Goal: Task Accomplishment & Management: Complete application form

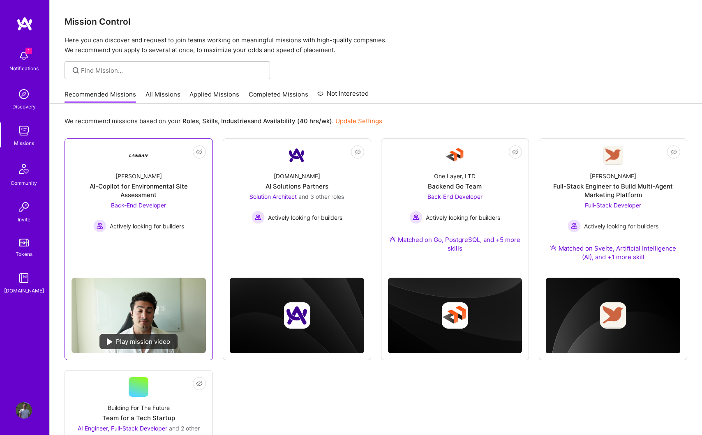
scroll to position [177, 0]
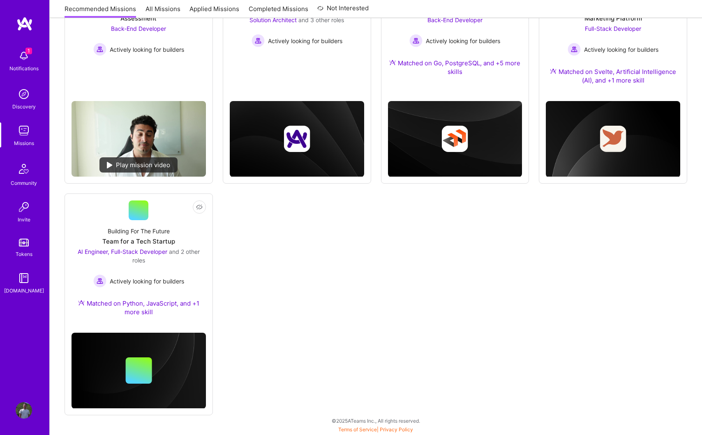
click at [28, 65] on div "Notifications" at bounding box center [23, 68] width 29 height 9
click at [314, 248] on div "1 1 Notifications Discovery Missions Community Invite Tokens [DOMAIN_NAME] Prof…" at bounding box center [351, 127] width 702 height 608
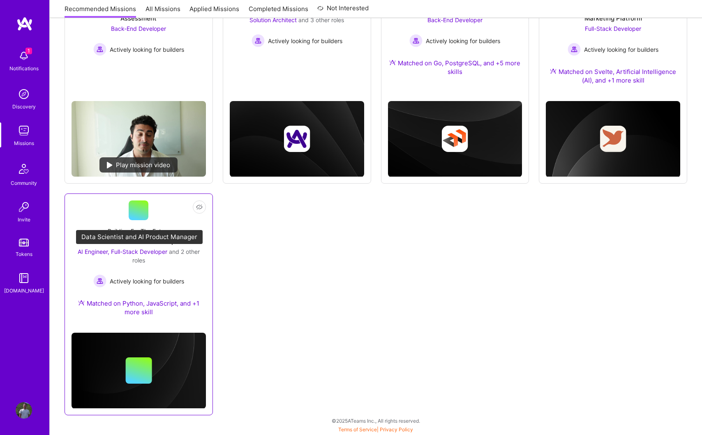
click at [174, 248] on span "and 2 other roles" at bounding box center [165, 256] width 67 height 16
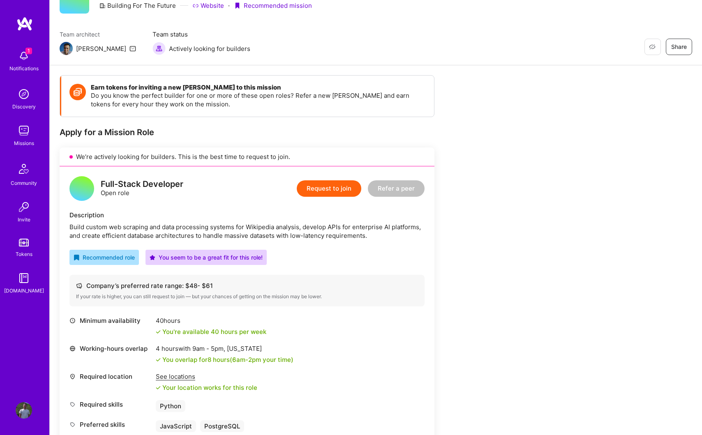
scroll to position [90, 0]
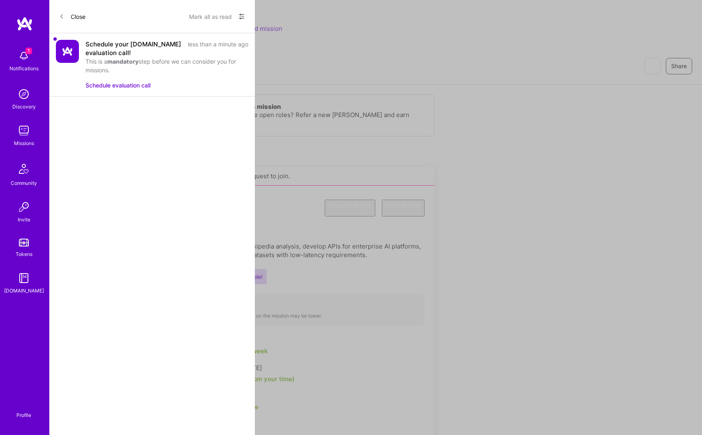
scroll to position [177, 0]
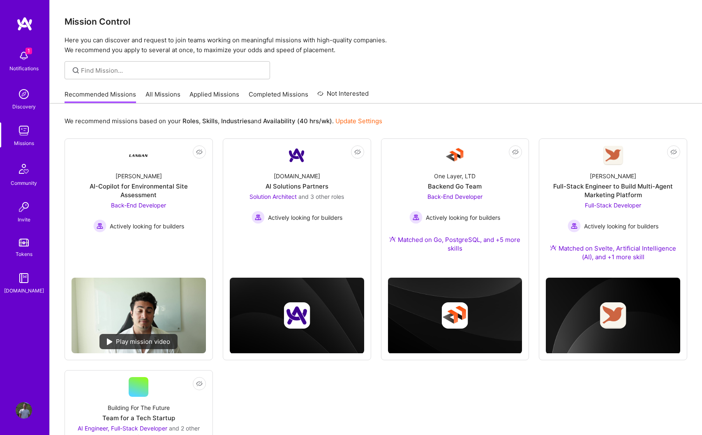
click at [24, 61] on img at bounding box center [24, 56] width 16 height 16
click at [338, 33] on div "1 1 Notifications Discovery Missions Community Invite Tokens [DOMAIN_NAME] Prof…" at bounding box center [351, 304] width 702 height 608
click at [162, 92] on link "All Missions" at bounding box center [163, 97] width 35 height 14
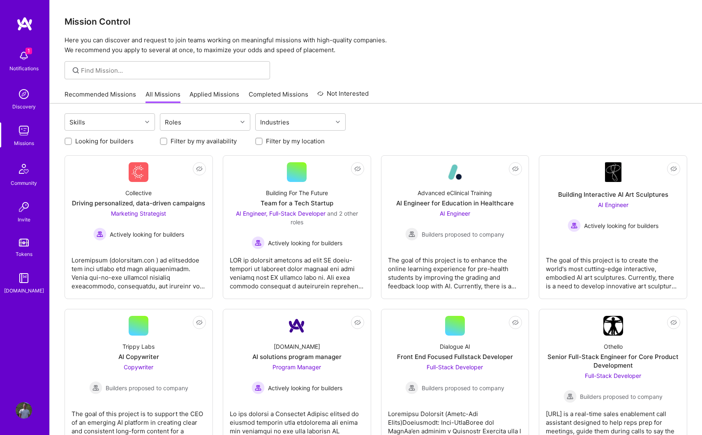
click at [202, 95] on link "Applied Missions" at bounding box center [215, 97] width 50 height 14
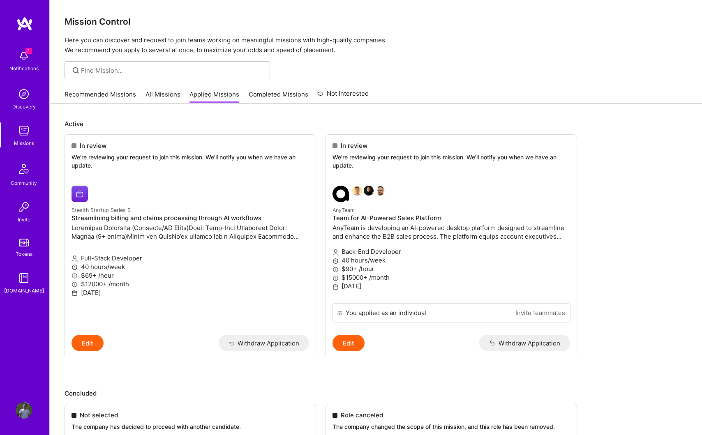
click at [174, 99] on link "All Missions" at bounding box center [163, 97] width 35 height 14
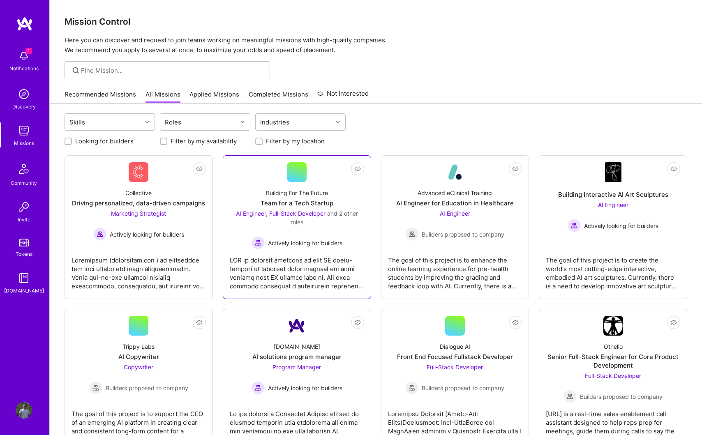
click at [301, 268] on div at bounding box center [297, 270] width 134 height 41
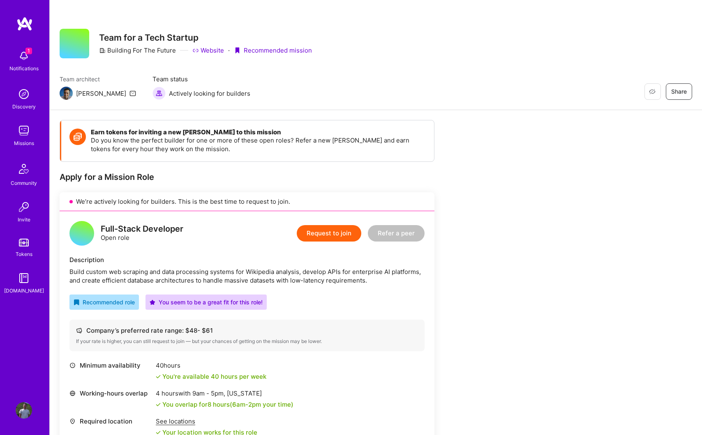
scroll to position [12, 0]
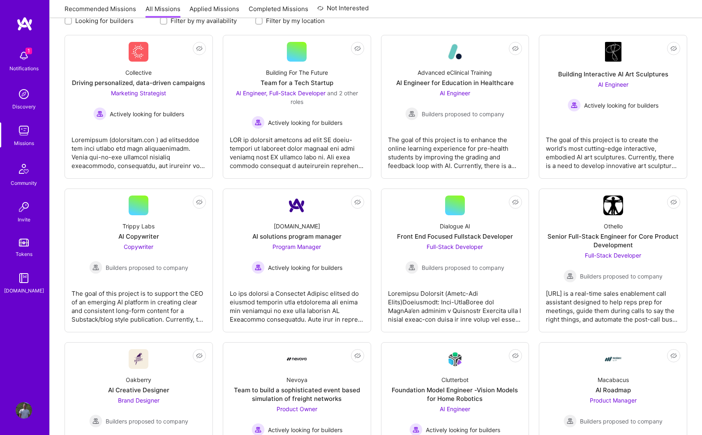
scroll to position [160, 0]
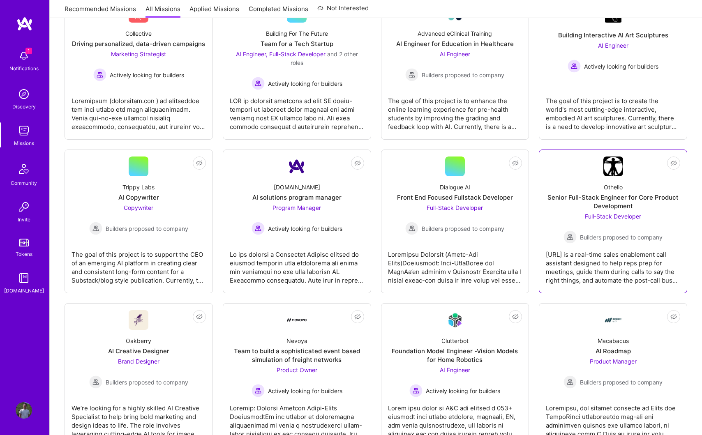
click at [596, 247] on div "[URL] is a real-time sales enablement call assistant designed to help reps prep…" at bounding box center [613, 264] width 134 height 41
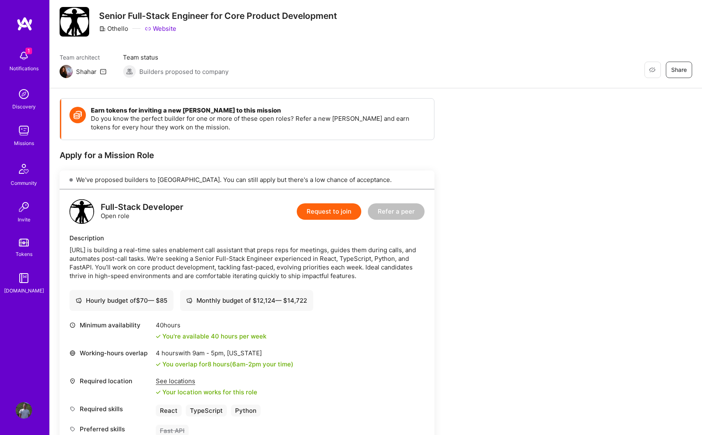
scroll to position [24, 0]
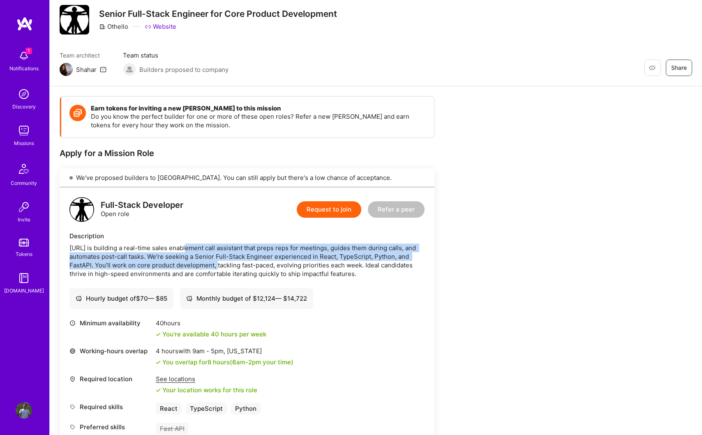
drag, startPoint x: 181, startPoint y: 250, endPoint x: 202, endPoint y: 266, distance: 26.9
click at [202, 266] on div "[URL] is building a real-time sales enablement call assistant that preps reps f…" at bounding box center [246, 261] width 355 height 35
click at [259, 271] on div "[URL] is building a real-time sales enablement call assistant that preps reps f…" at bounding box center [246, 261] width 355 height 35
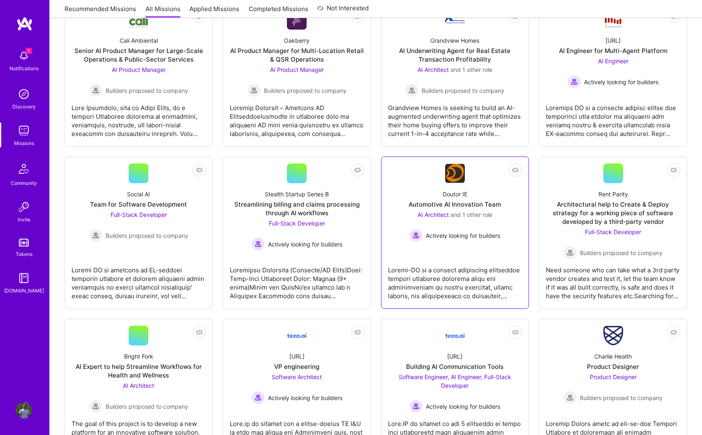
scroll to position [615, 0]
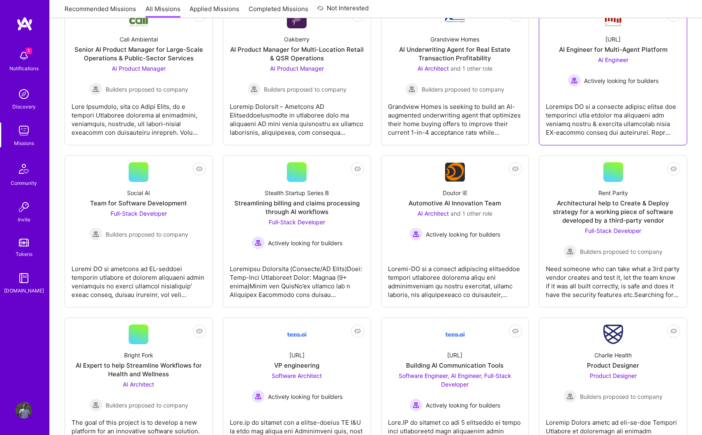
click at [594, 101] on div at bounding box center [613, 116] width 134 height 41
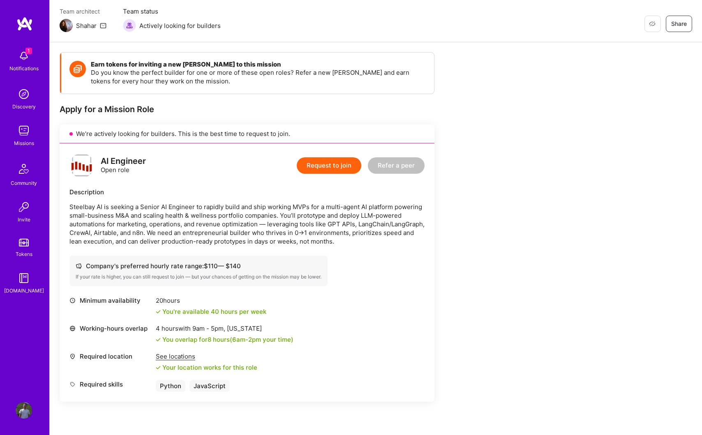
scroll to position [68, 0]
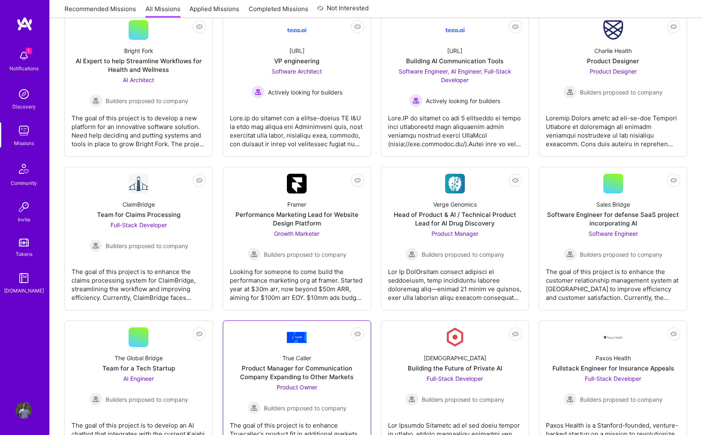
scroll to position [931, 0]
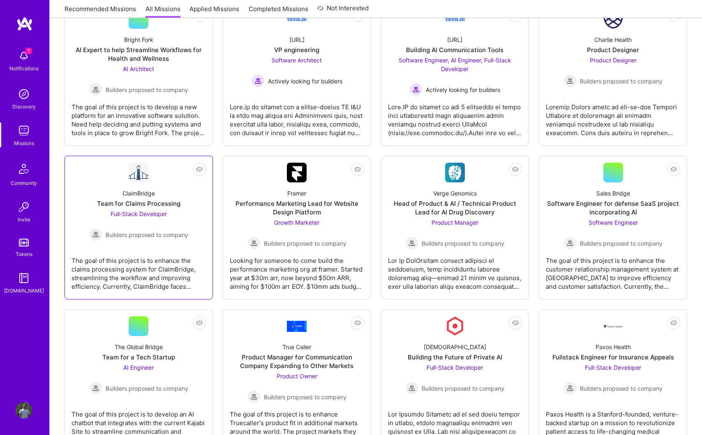
click at [169, 262] on div "The goal of this project is to enhance the claims processing system for ClaimBr…" at bounding box center [139, 270] width 134 height 41
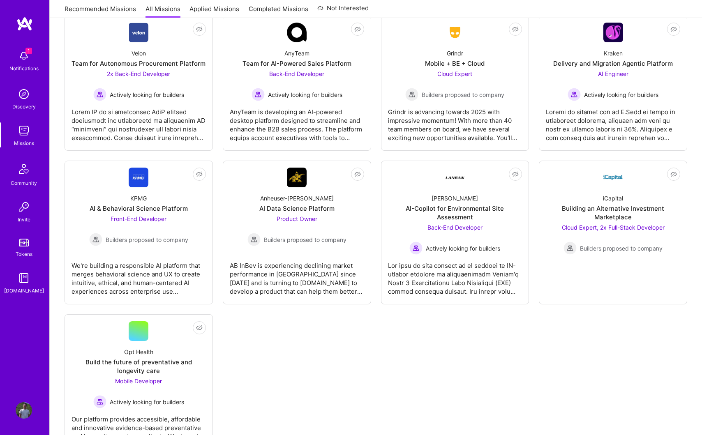
scroll to position [1684, 0]
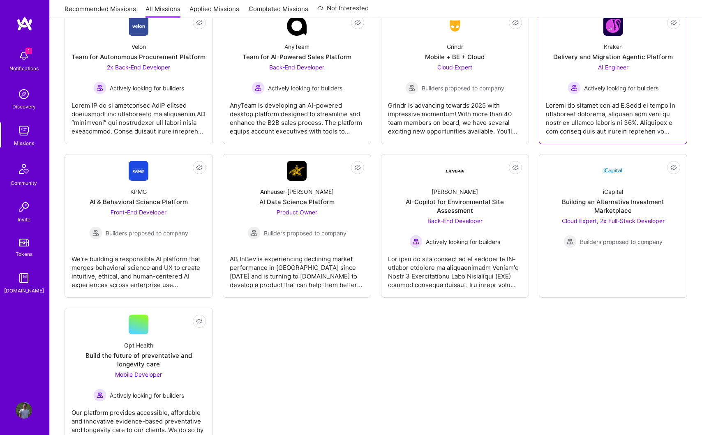
click at [628, 103] on div at bounding box center [613, 115] width 134 height 41
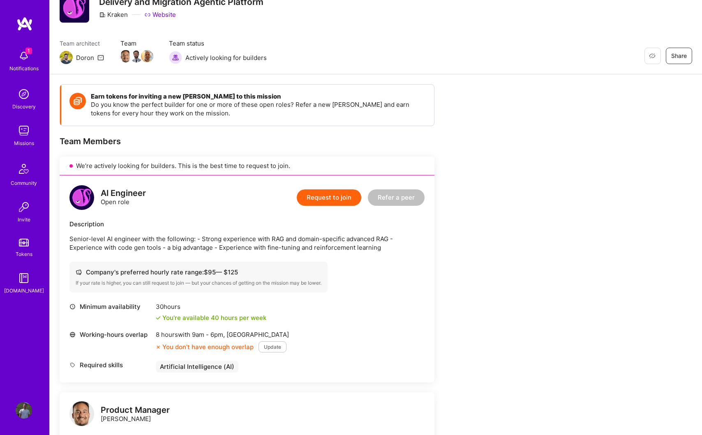
scroll to position [37, 0]
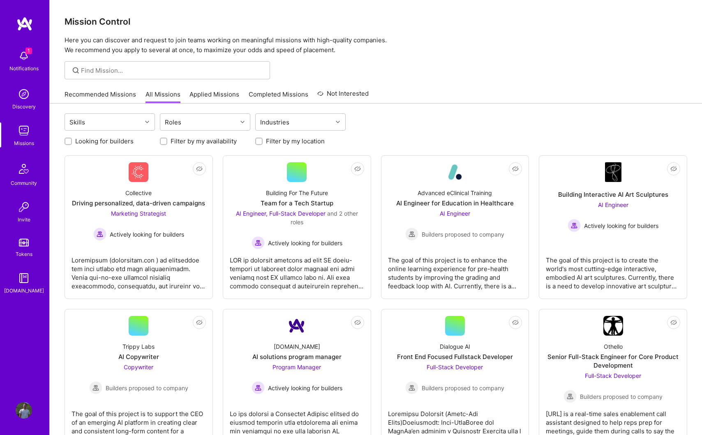
click at [110, 101] on link "Recommended Missions" at bounding box center [101, 97] width 72 height 14
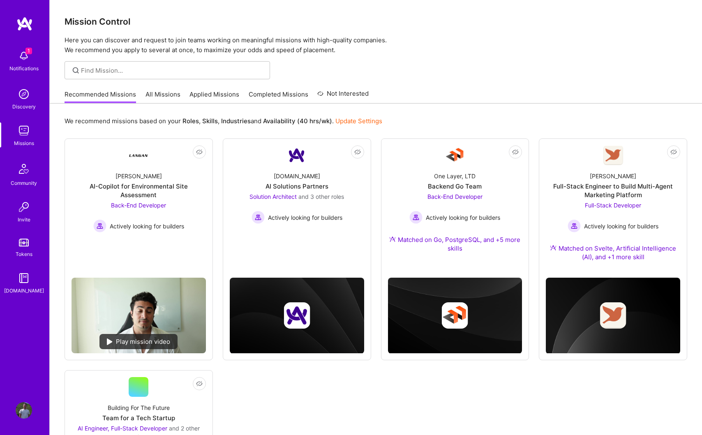
click at [172, 97] on link "All Missions" at bounding box center [163, 97] width 35 height 14
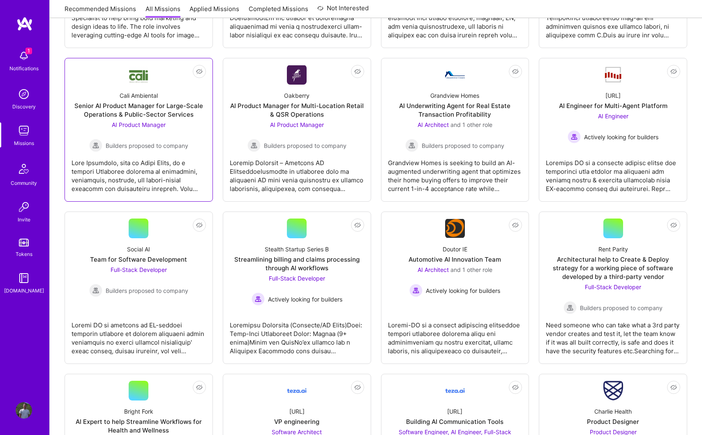
scroll to position [621, 0]
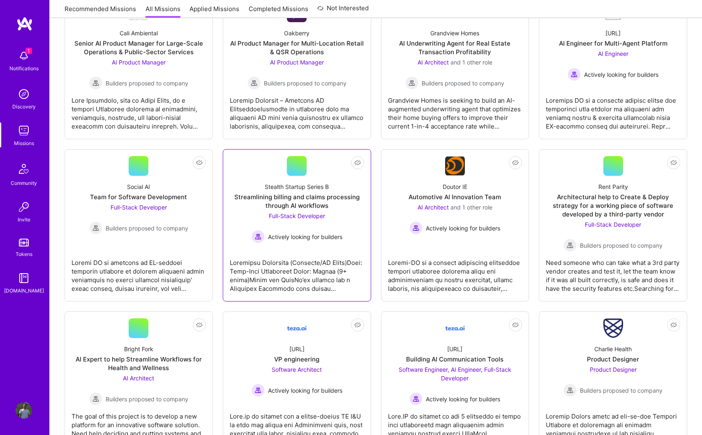
click at [272, 261] on div at bounding box center [297, 272] width 134 height 41
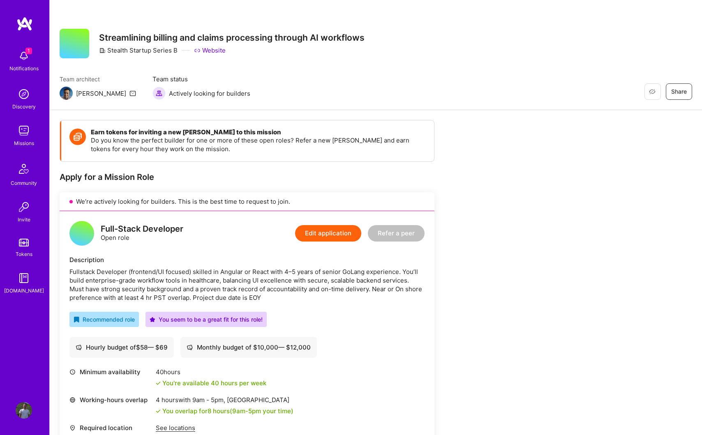
scroll to position [7, 0]
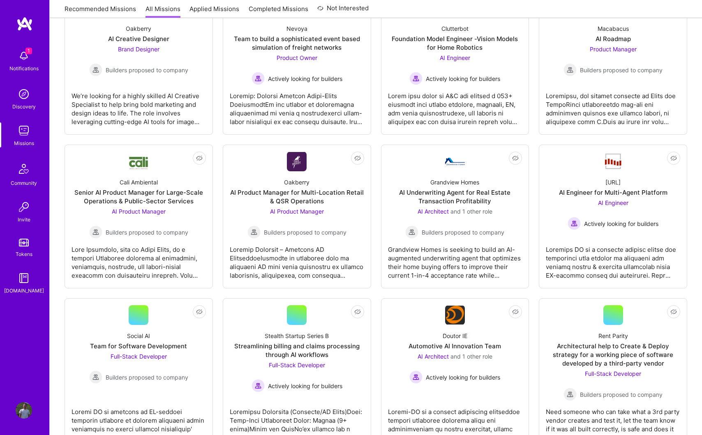
scroll to position [421, 0]
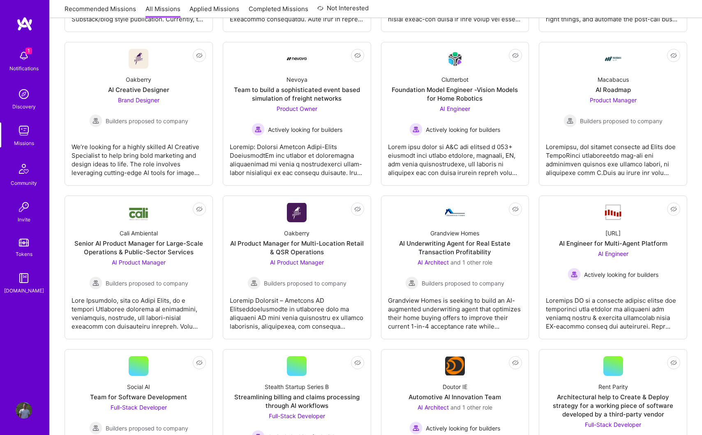
click at [211, 11] on link "Applied Missions" at bounding box center [215, 12] width 50 height 14
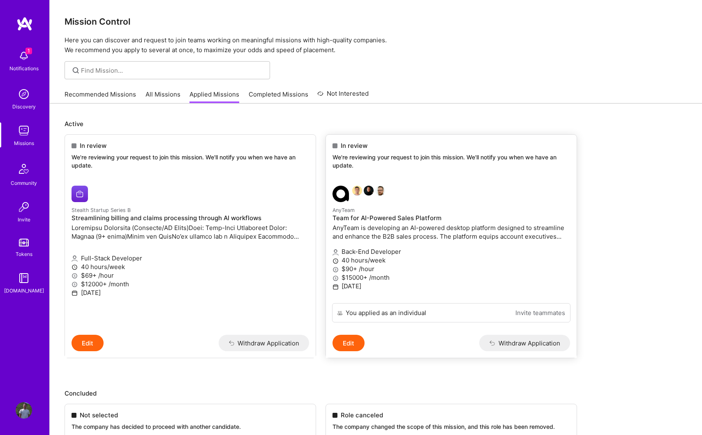
click at [396, 232] on p "AnyTeam is developing an AI-powered desktop platform designed to streamline and…" at bounding box center [452, 232] width 238 height 17
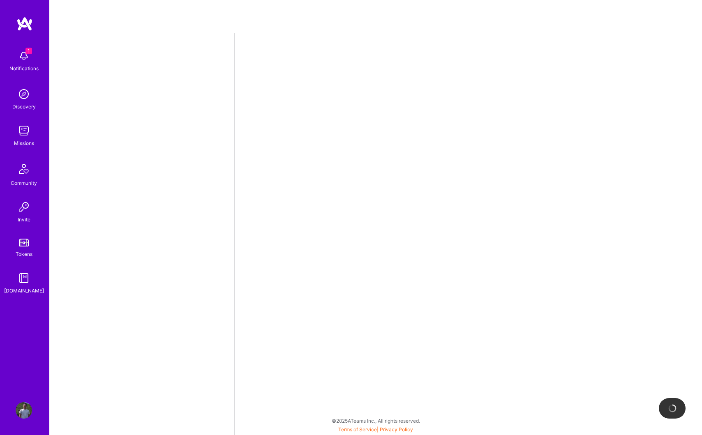
select select "US"
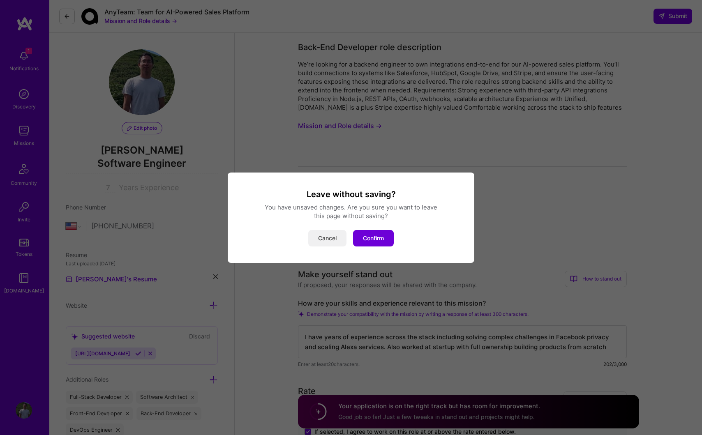
click at [332, 237] on button "Cancel" at bounding box center [327, 238] width 38 height 16
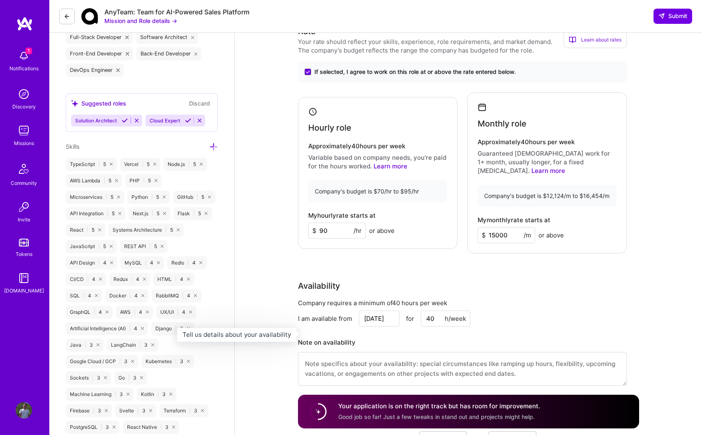
scroll to position [384, 0]
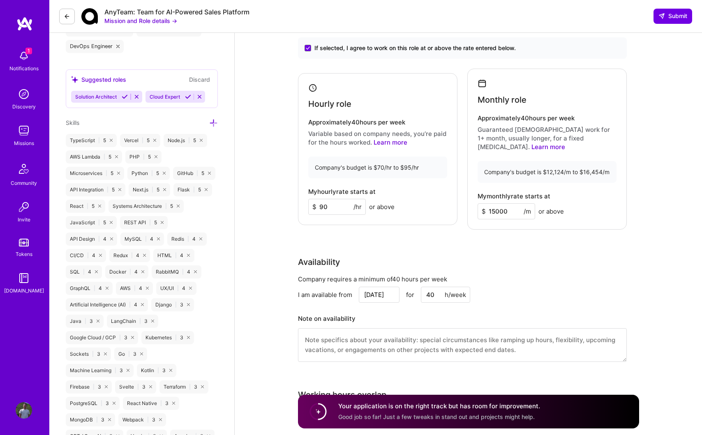
click at [69, 12] on button at bounding box center [67, 17] width 16 height 16
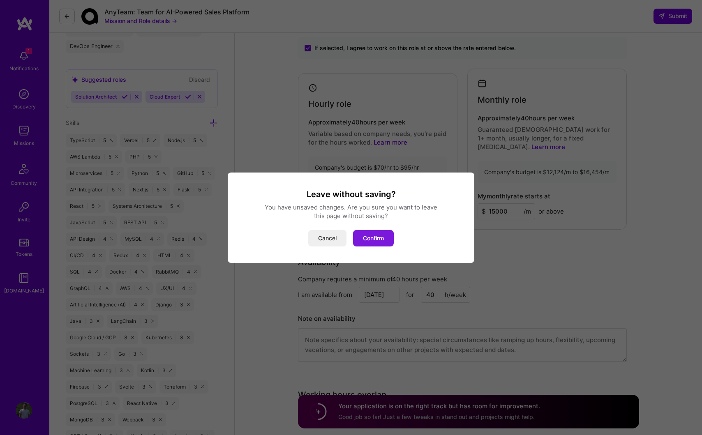
click at [364, 238] on button "Confirm" at bounding box center [373, 238] width 41 height 16
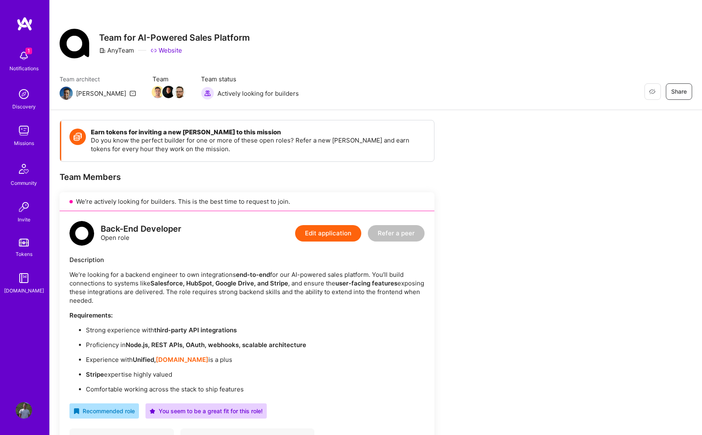
click at [218, 282] on strong "Salesforce, HubSpot, Google Drive, and Stripe" at bounding box center [220, 284] width 138 height 8
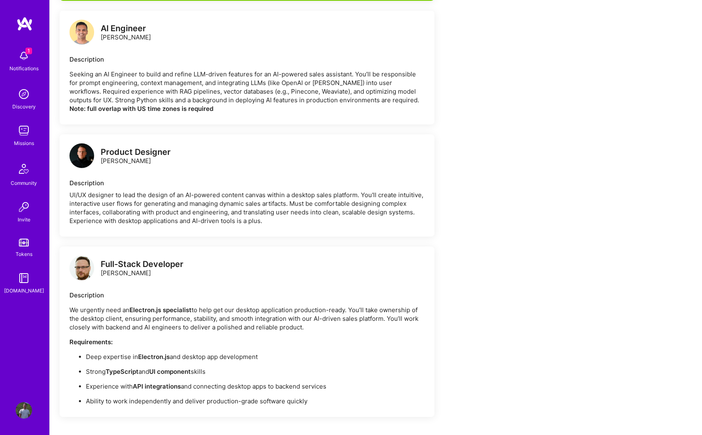
scroll to position [569, 0]
